Goal: Find specific page/section: Find specific page/section

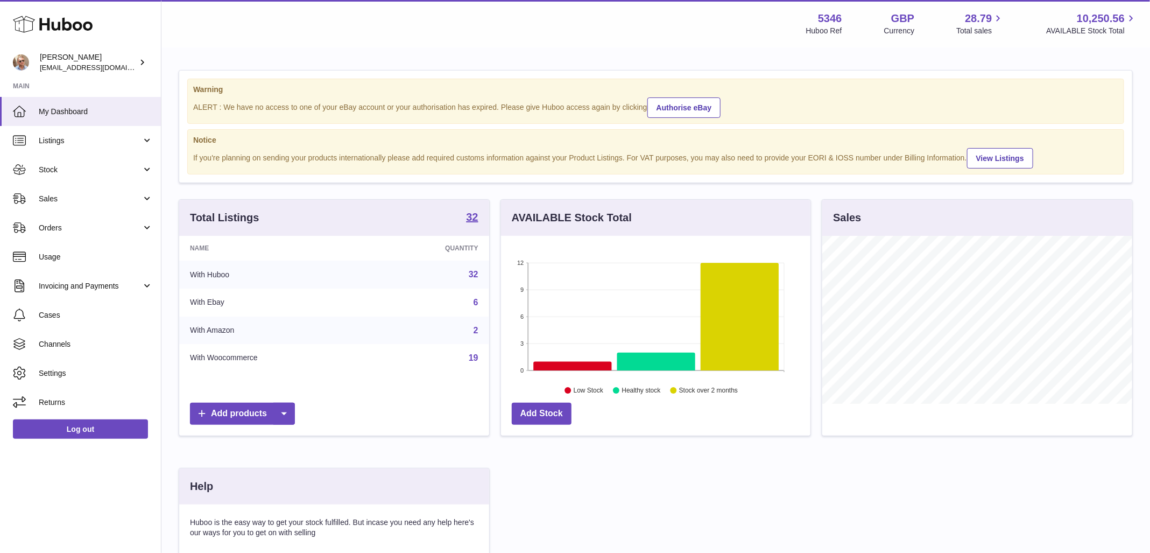
scroll to position [168, 310]
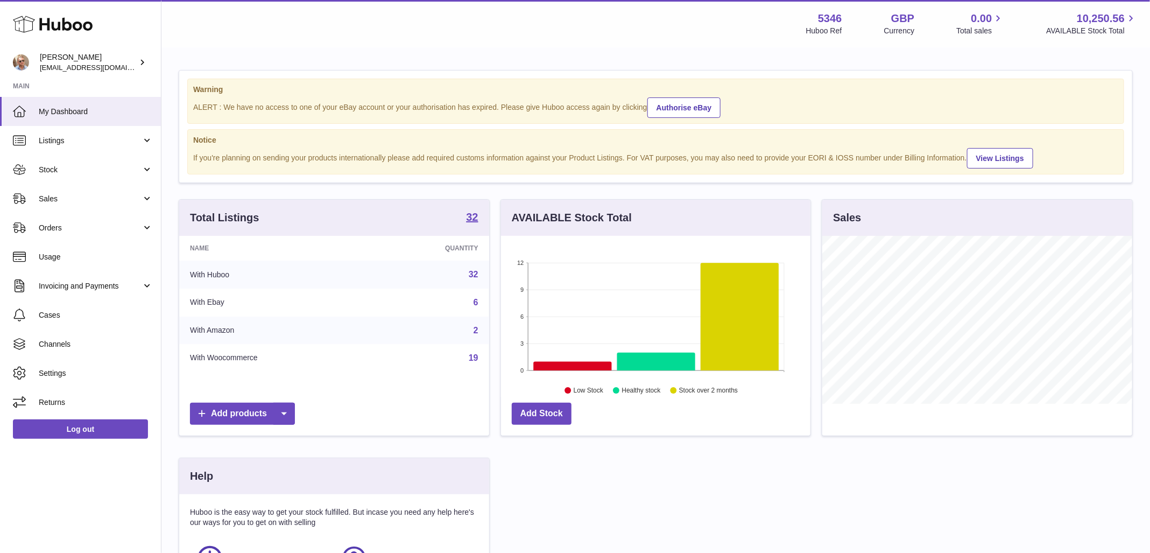
scroll to position [168, 310]
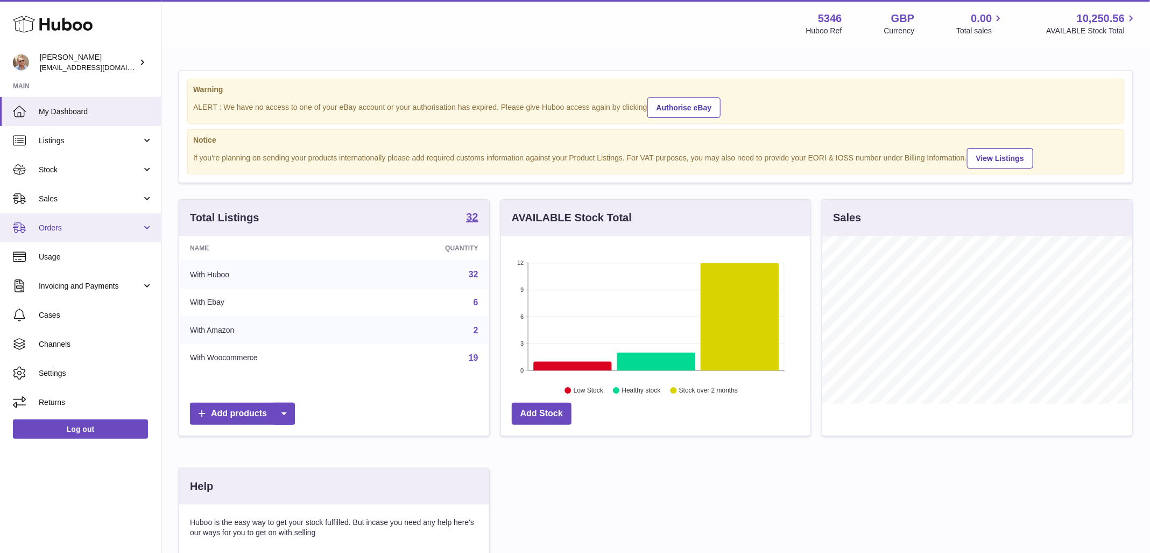
click at [57, 225] on span "Orders" at bounding box center [90, 228] width 103 height 10
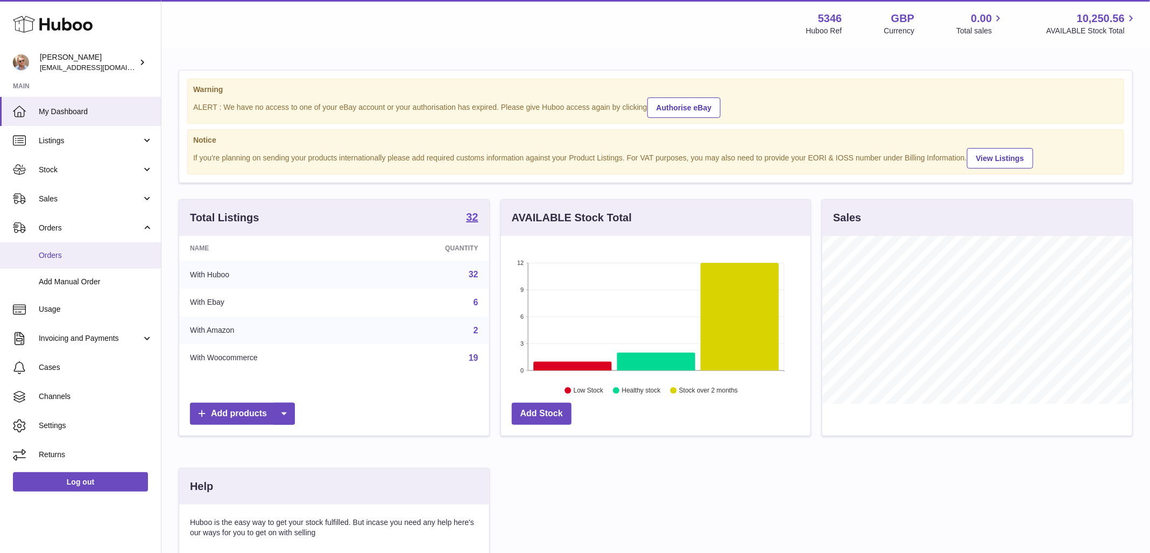
click at [68, 255] on span "Orders" at bounding box center [96, 255] width 114 height 10
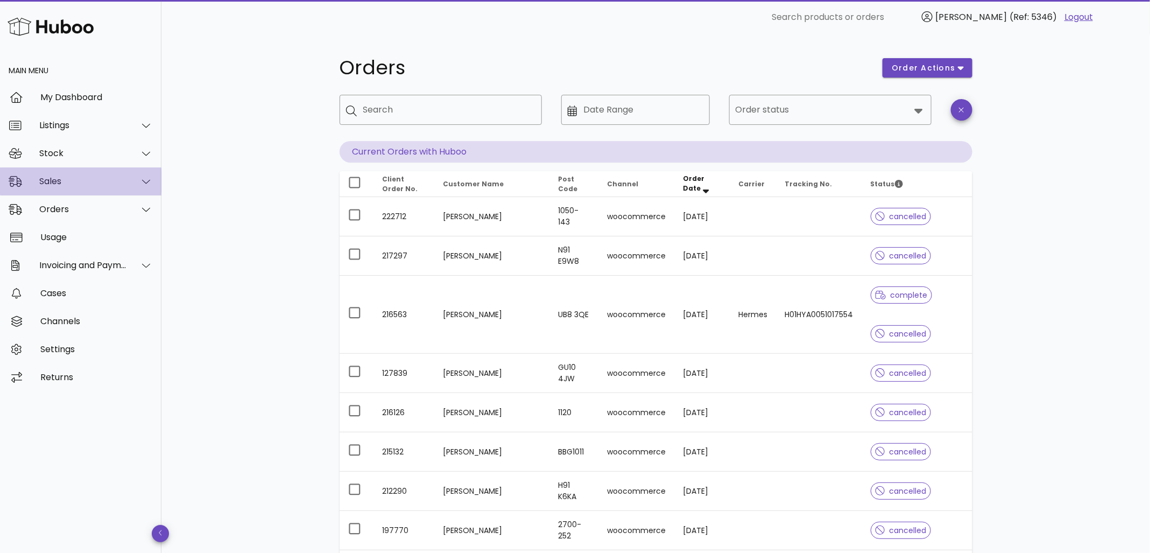
click at [65, 186] on div "Sales" at bounding box center [83, 181] width 88 height 10
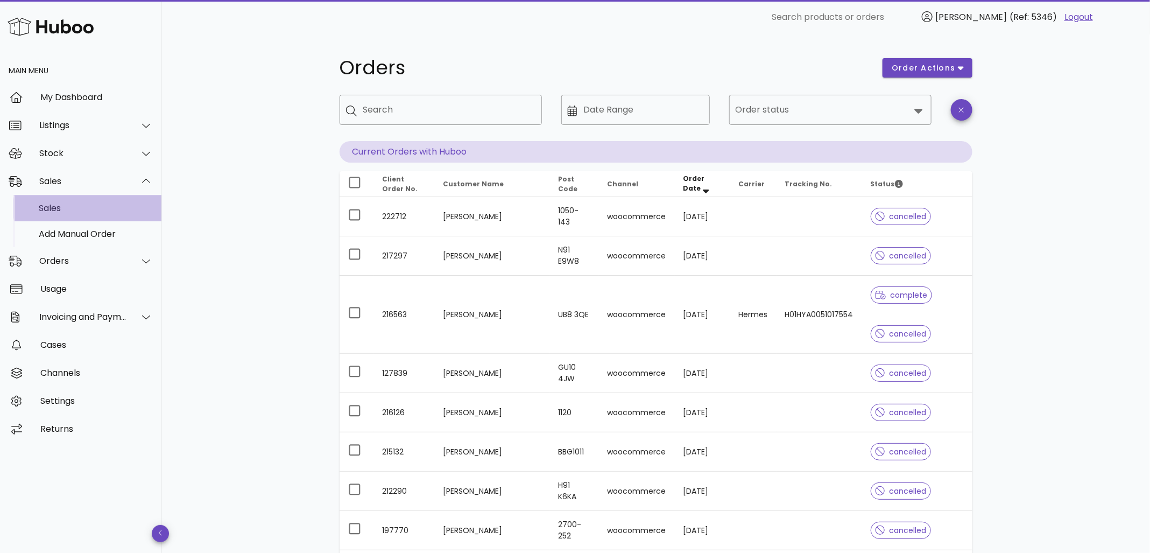
click at [64, 206] on div "Sales" at bounding box center [96, 208] width 114 height 10
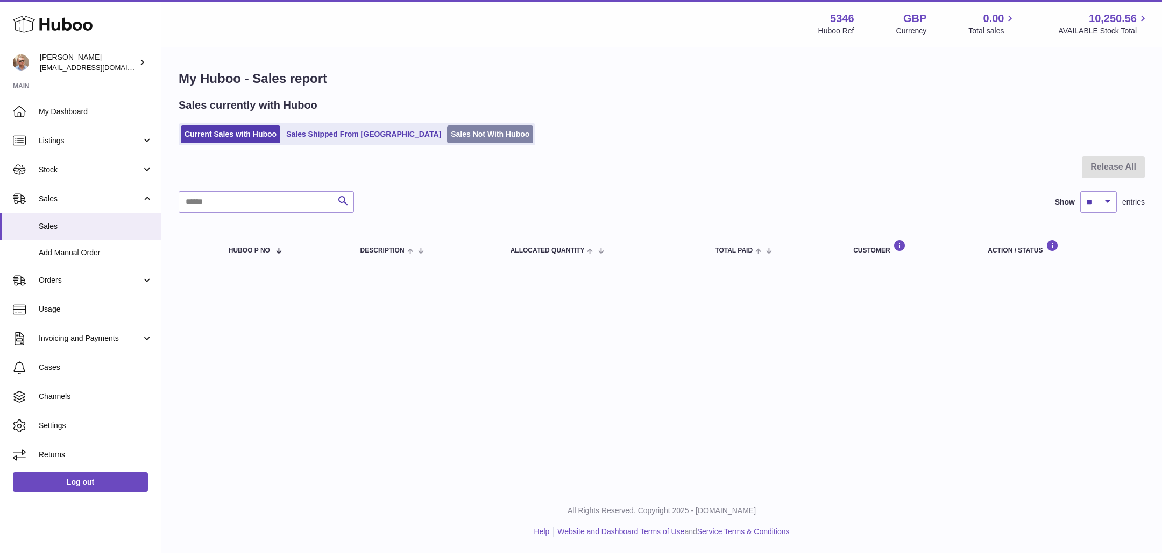
click at [448, 141] on link "Sales Not With Huboo" at bounding box center [490, 134] width 86 height 18
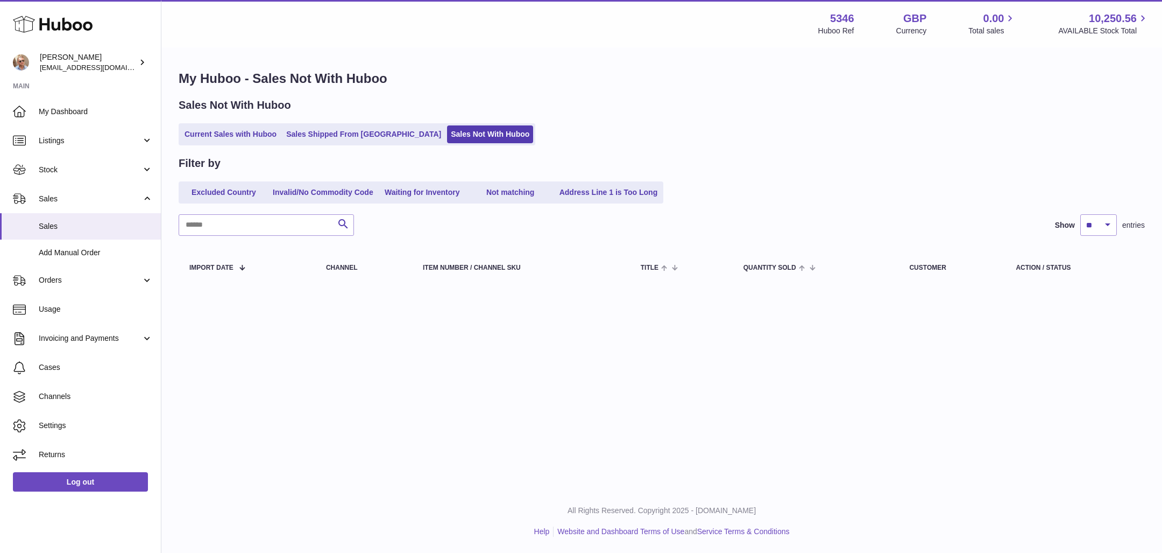
click at [753, 150] on div "My Huboo - Sales Not With Huboo Sales Not With Huboo Current Sales with Huboo S…" at bounding box center [661, 178] width 1001 height 260
click at [447, 140] on link "Sales Not With Huboo" at bounding box center [490, 134] width 86 height 18
